Goal: Contribute content: Add original content to the website for others to see

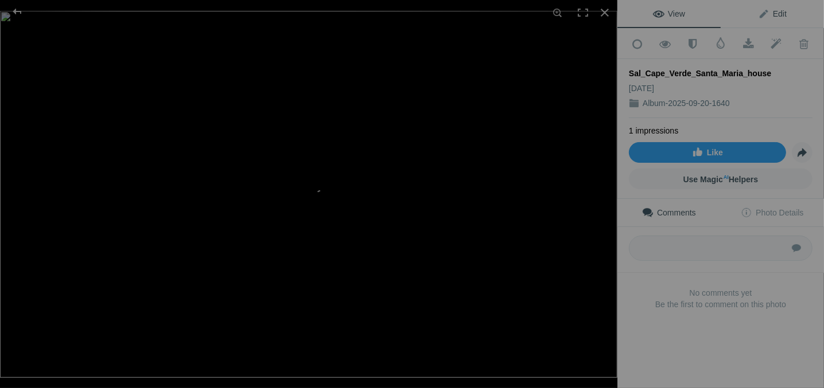
click at [766, 12] on span "Edit" at bounding box center [772, 13] width 29 height 9
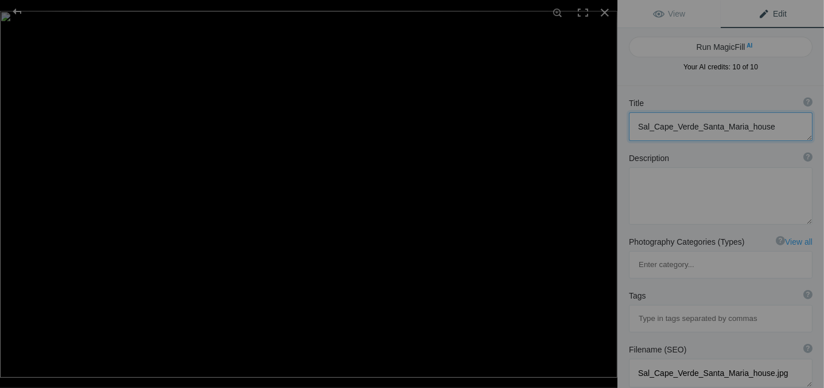
click at [775, 130] on textarea at bounding box center [721, 126] width 184 height 29
drag, startPoint x: 775, startPoint y: 130, endPoint x: 615, endPoint y: 141, distance: 160.4
click at [615, 141] on div "Sal_Cape_Verde_Santa_Maria_house View Edit Run MagicFill AI Your AI credits: 10…" at bounding box center [412, 194] width 824 height 388
type textarea "indigo"
paste textarea "Hi, I am [PERSON_NAME] from Indigo Construction Co, your trusted local expert i…"
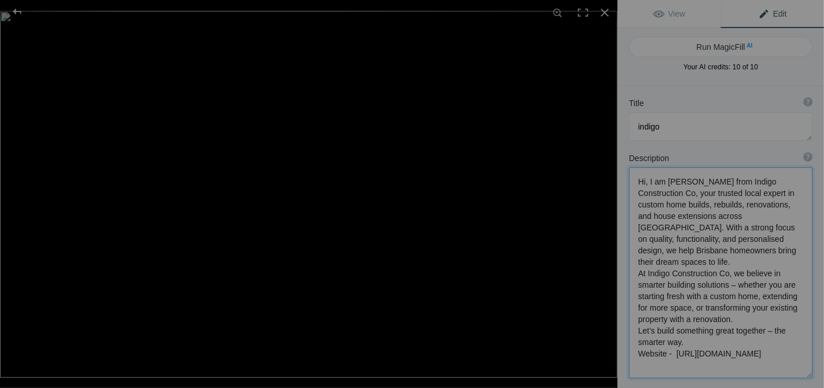
type textarea "Hi, I am [PERSON_NAME] from Indigo Construction Co, your trusted local expert i…"
click at [699, 119] on textarea at bounding box center [721, 126] width 184 height 29
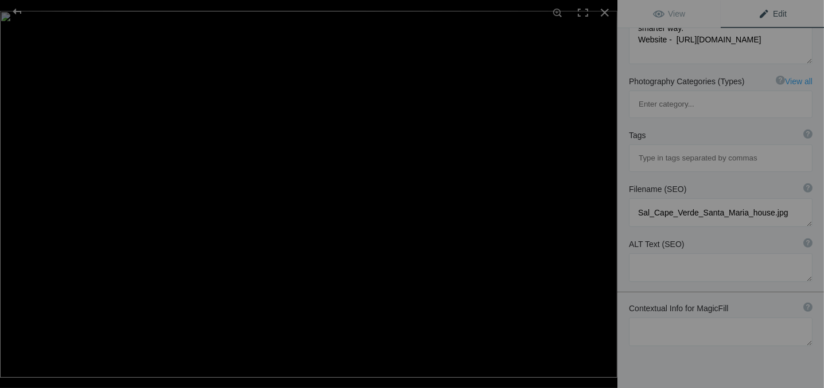
scroll to position [322, 0]
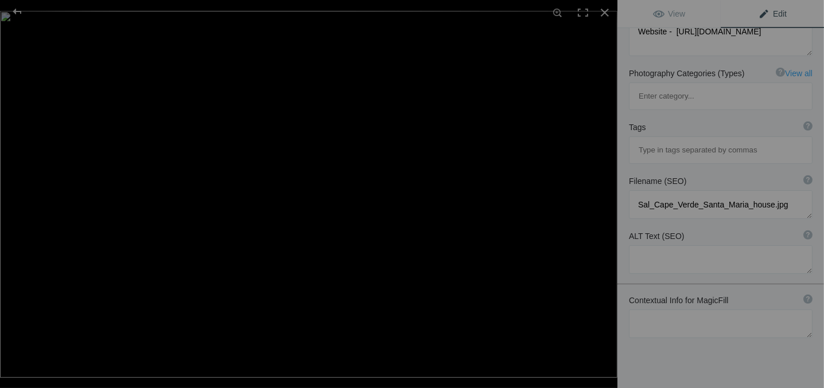
click at [592, 258] on img at bounding box center [308, 194] width 617 height 367
click at [690, 310] on textarea at bounding box center [721, 324] width 184 height 29
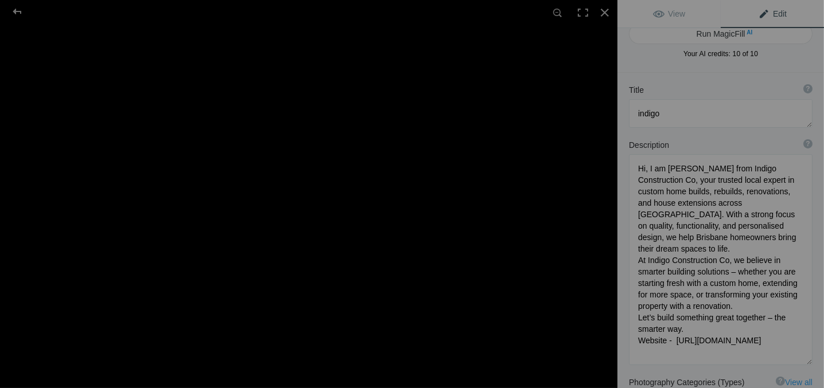
scroll to position [0, 0]
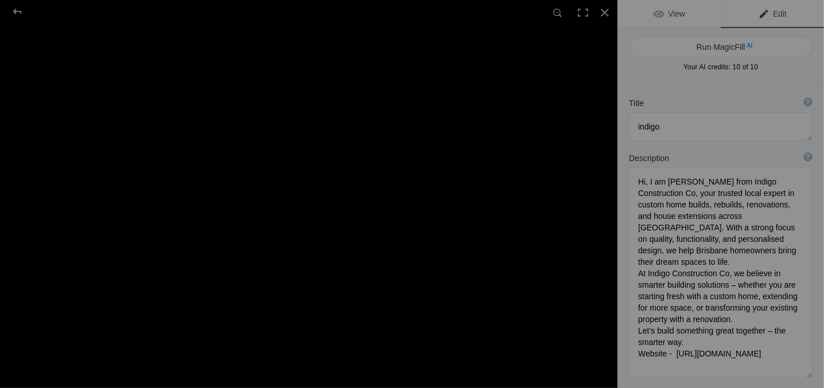
click at [684, 13] on link "View" at bounding box center [668, 14] width 103 height 28
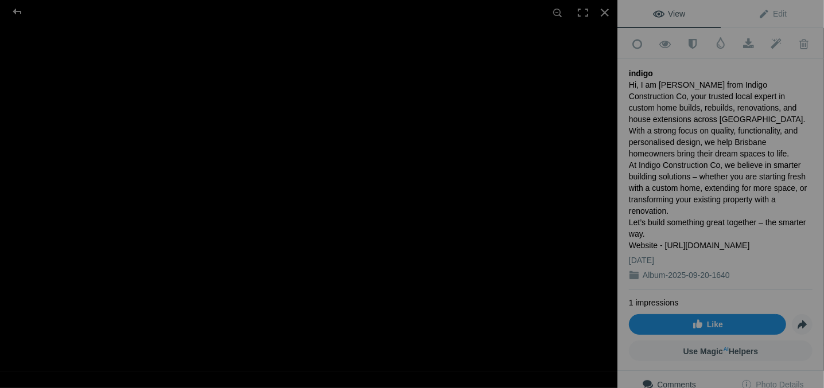
click at [676, 314] on link "Like" at bounding box center [707, 324] width 157 height 21
click at [450, 83] on img at bounding box center [282, 187] width 676 height 401
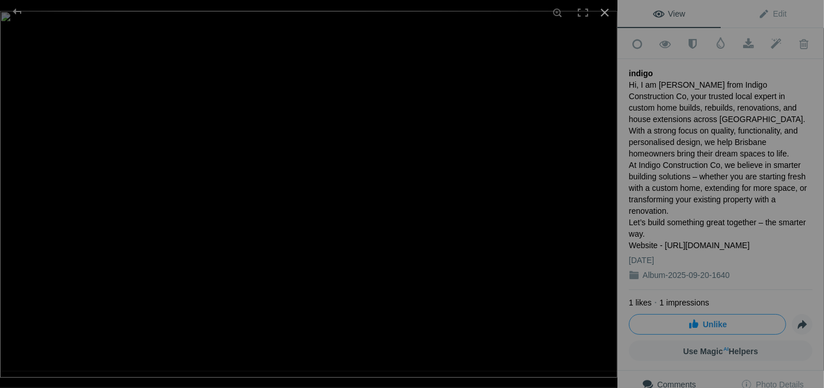
click at [606, 16] on div at bounding box center [604, 12] width 25 height 25
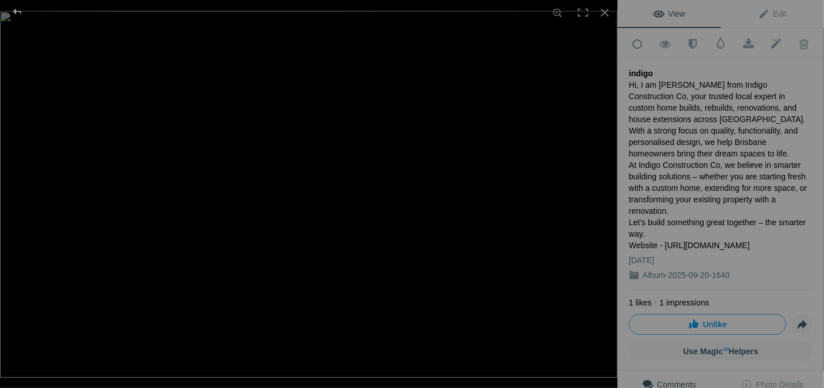
click at [6, 9] on div at bounding box center [17, 11] width 41 height 23
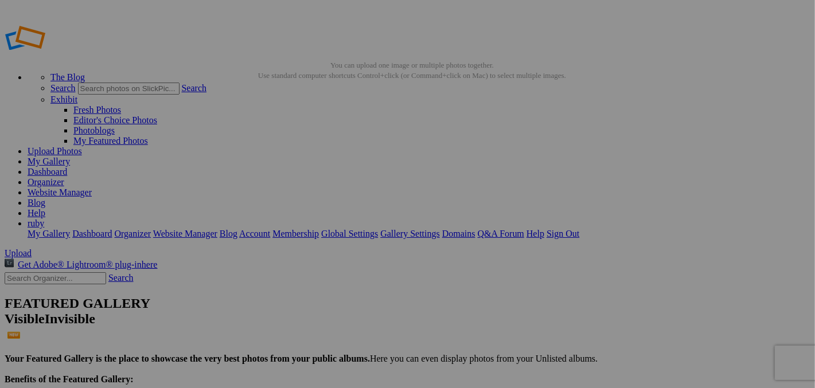
click at [17, 53] on link at bounding box center [74, 58] width 138 height 10
